Goal: Task Accomplishment & Management: Use online tool/utility

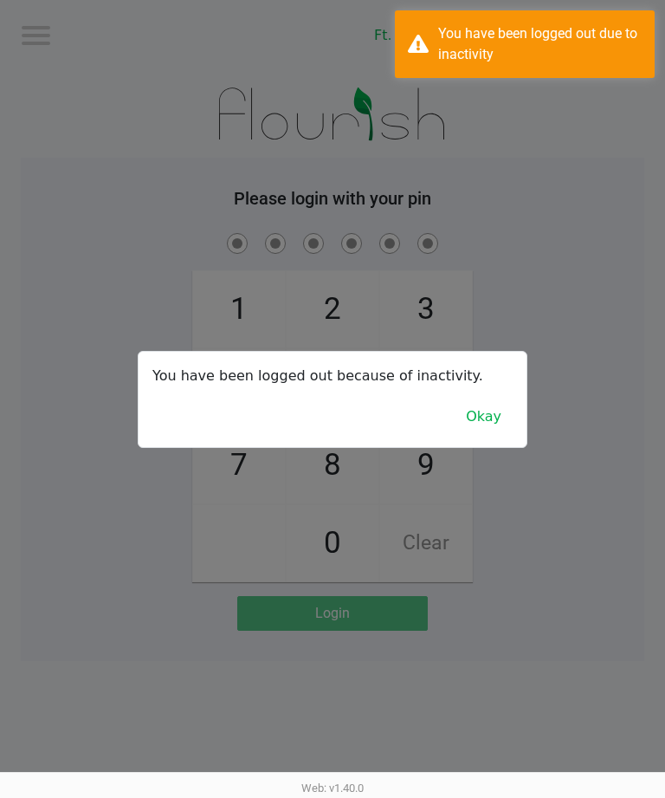
scroll to position [0, -1]
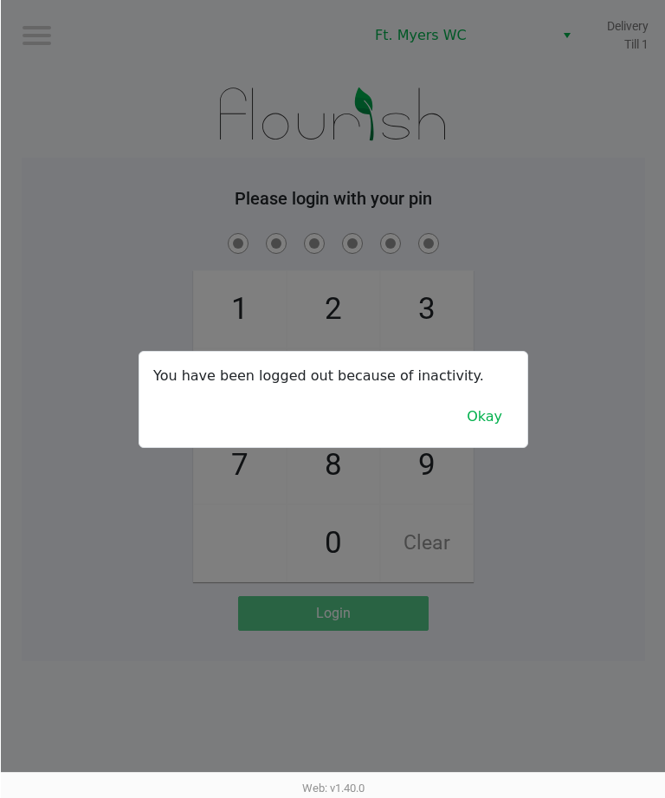
click at [499, 433] on button "Okay" at bounding box center [484, 416] width 58 height 33
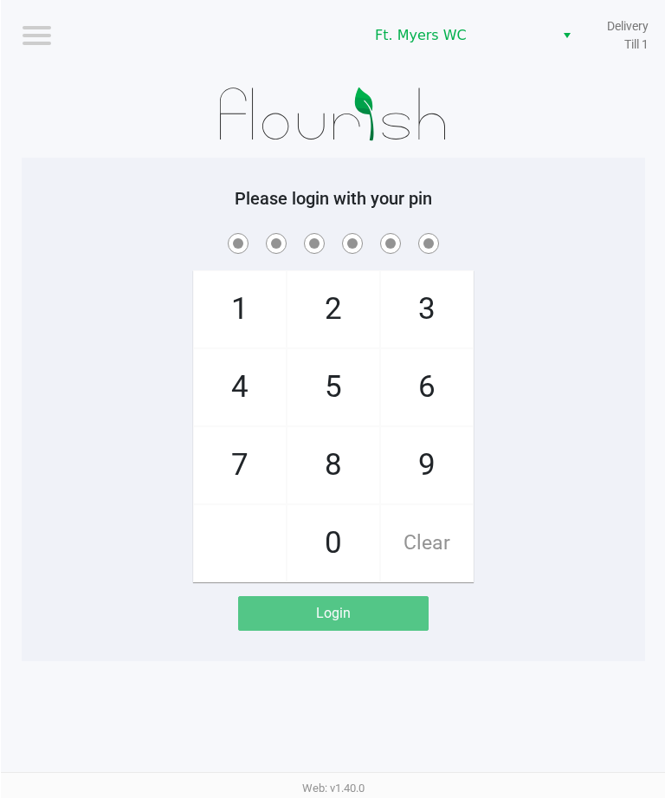
click at [348, 448] on span "8" at bounding box center [333, 465] width 92 height 76
checkbox input "true"
click at [439, 381] on span "6" at bounding box center [426, 387] width 92 height 76
checkbox input "true"
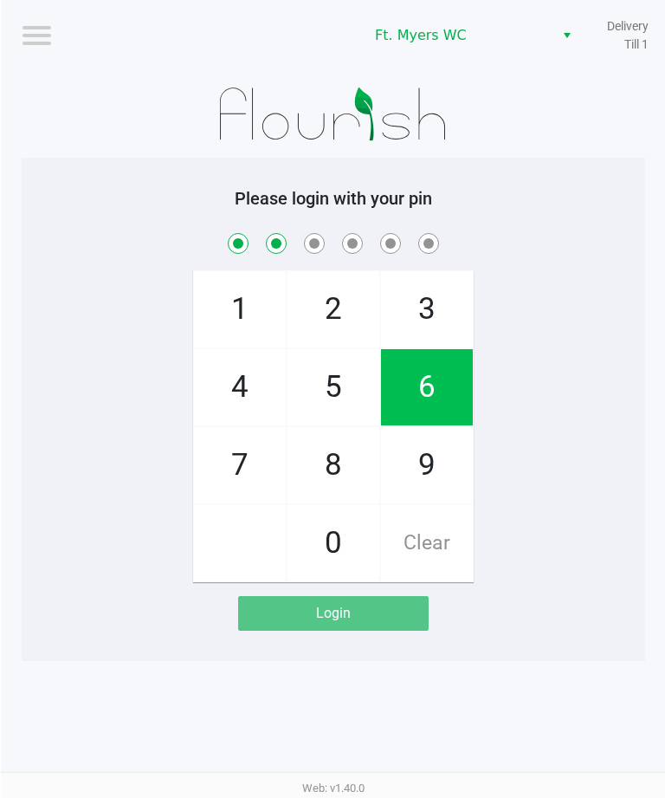
click at [321, 385] on span "5" at bounding box center [333, 387] width 92 height 76
checkbox input "true"
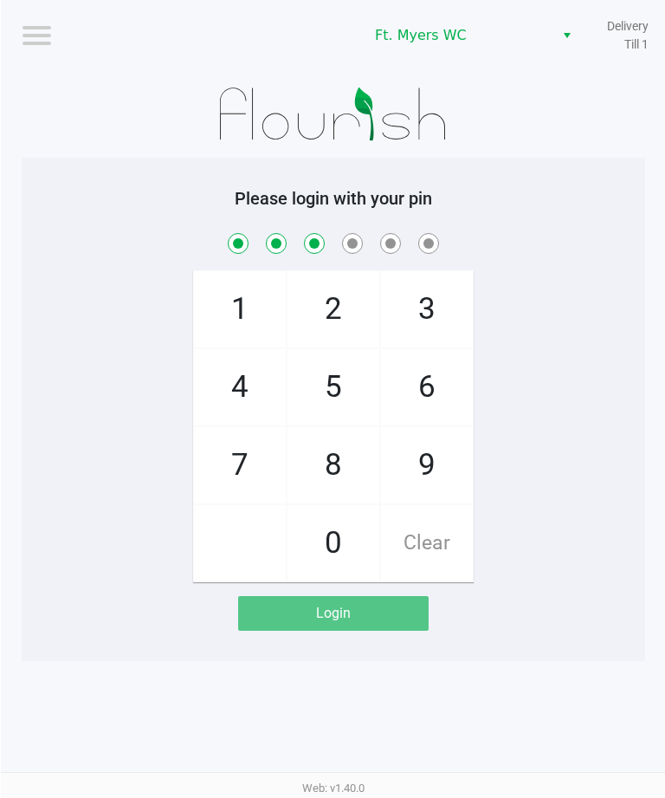
click at [251, 362] on span "4" at bounding box center [239, 387] width 92 height 76
checkbox input "true"
click at [261, 308] on span "1" at bounding box center [239, 309] width 92 height 76
checkbox input "true"
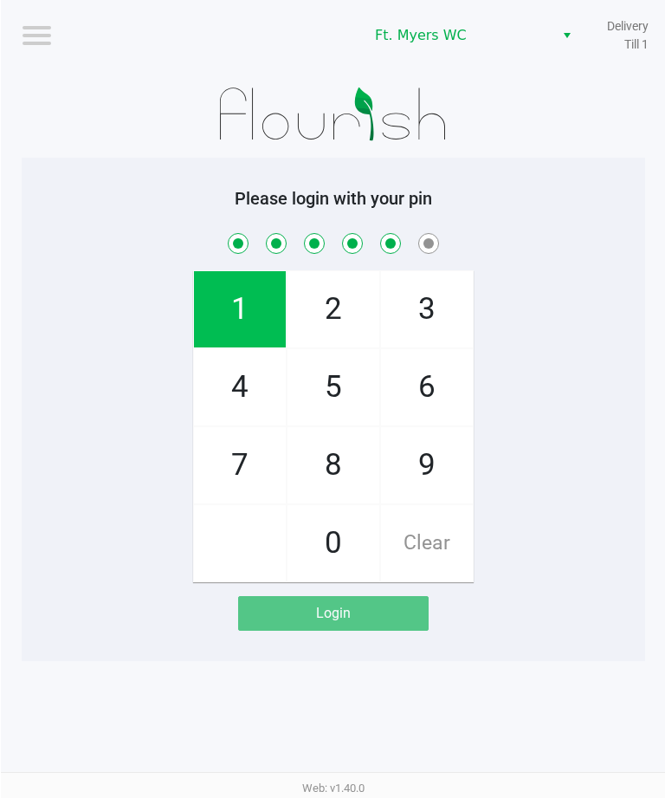
click at [255, 464] on span "7" at bounding box center [239, 465] width 92 height 76
checkbox input "true"
